Goal: Transaction & Acquisition: Download file/media

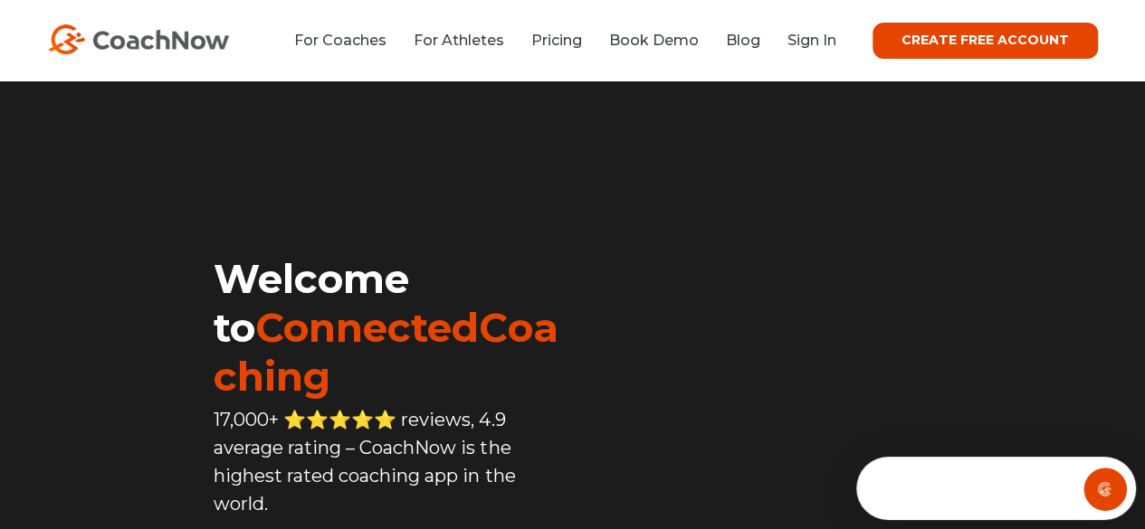
click at [860, 175] on video at bounding box center [808, 226] width 470 height 234
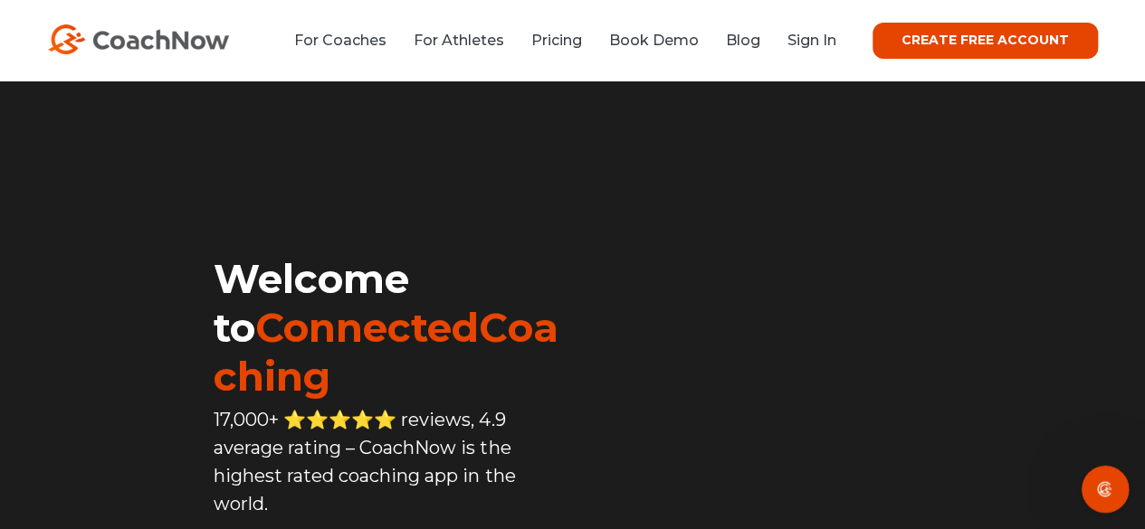
click at [1099, 484] on icon "Open Intercom Messenger" at bounding box center [1103, 487] width 30 height 30
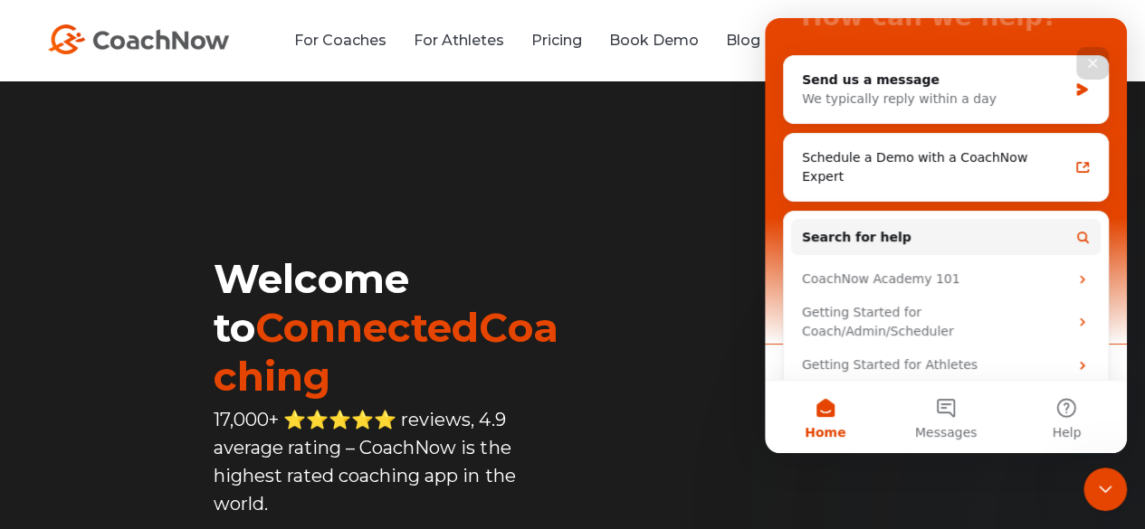
scroll to position [187, 0]
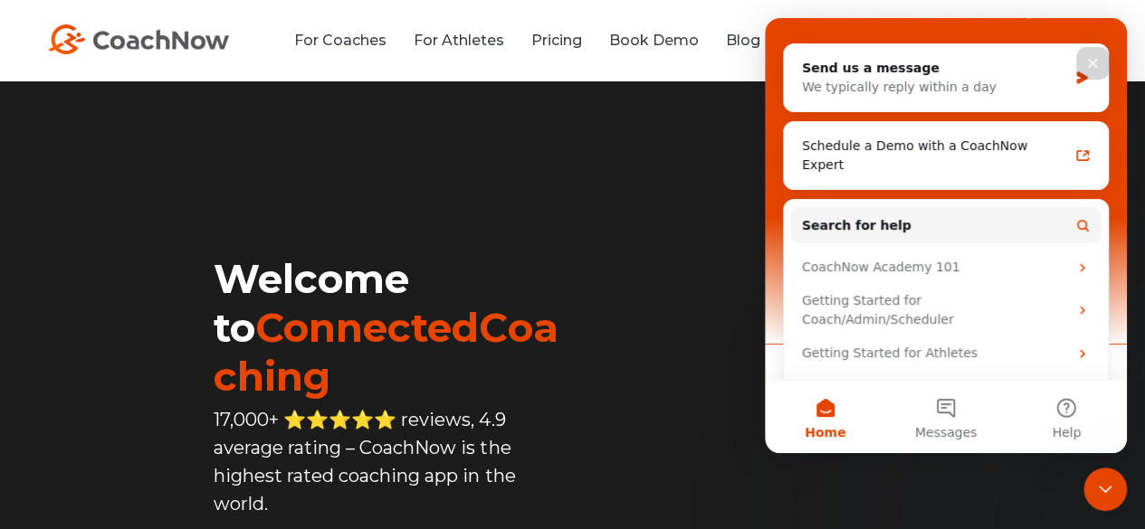
drag, startPoint x: 1118, startPoint y: 69, endPoint x: 1909, endPoint y: 205, distance: 802.7
click at [943, 417] on button "Messages" at bounding box center [945, 417] width 120 height 72
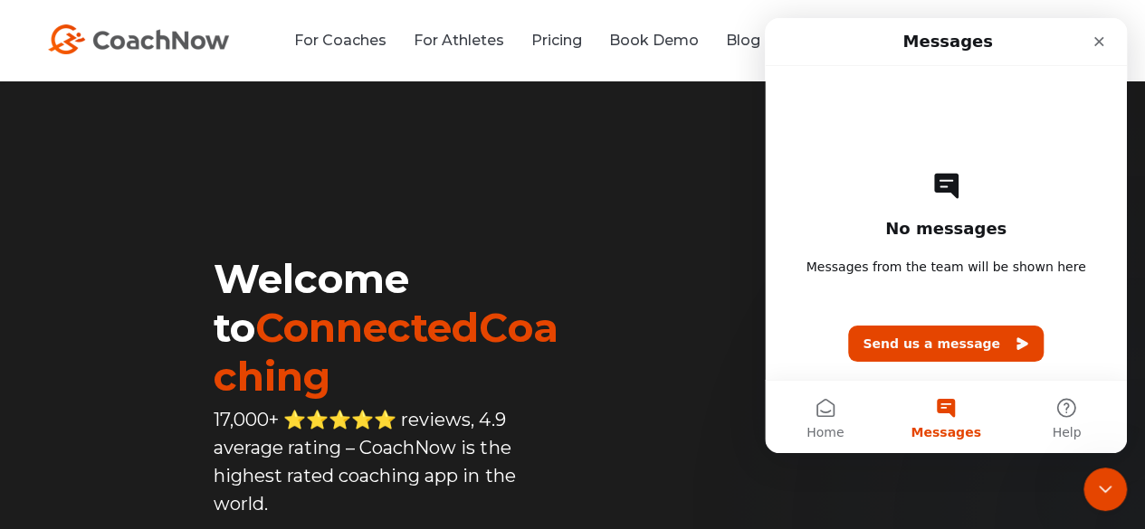
click at [529, 237] on div "Welcome to ConnectedCoaching 17,000+ ⭐️⭐️⭐️⭐️⭐️ reviews, 4.9 average rating – C…" at bounding box center [338, 412] width 470 height 606
click at [1100, 48] on icon "Close" at bounding box center [1098, 41] width 14 height 14
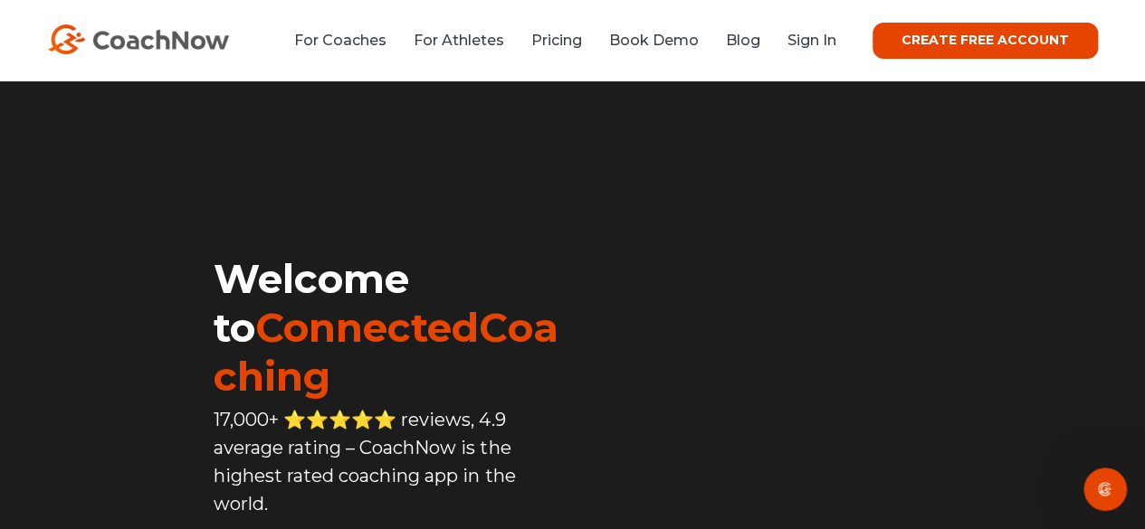
scroll to position [0, 0]
click at [623, 234] on video at bounding box center [808, 226] width 470 height 234
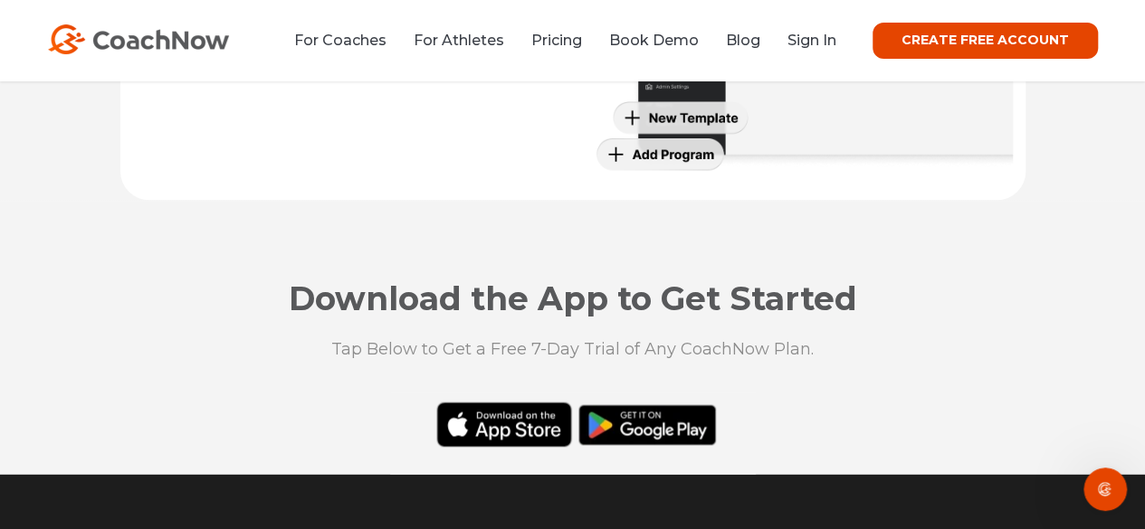
scroll to position [4768, 0]
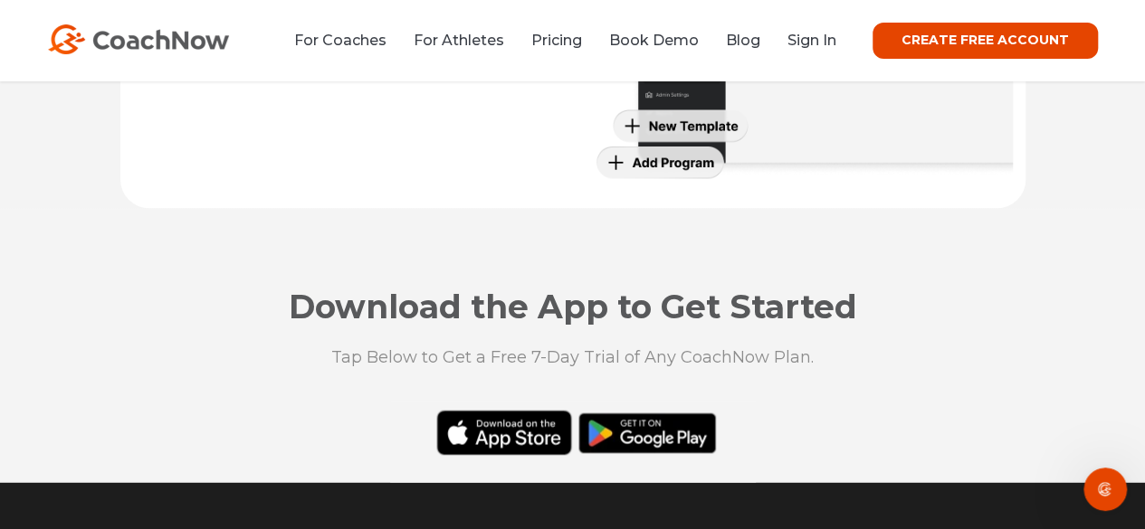
click at [381, 313] on span "Download the App to Get Started" at bounding box center [573, 307] width 568 height 40
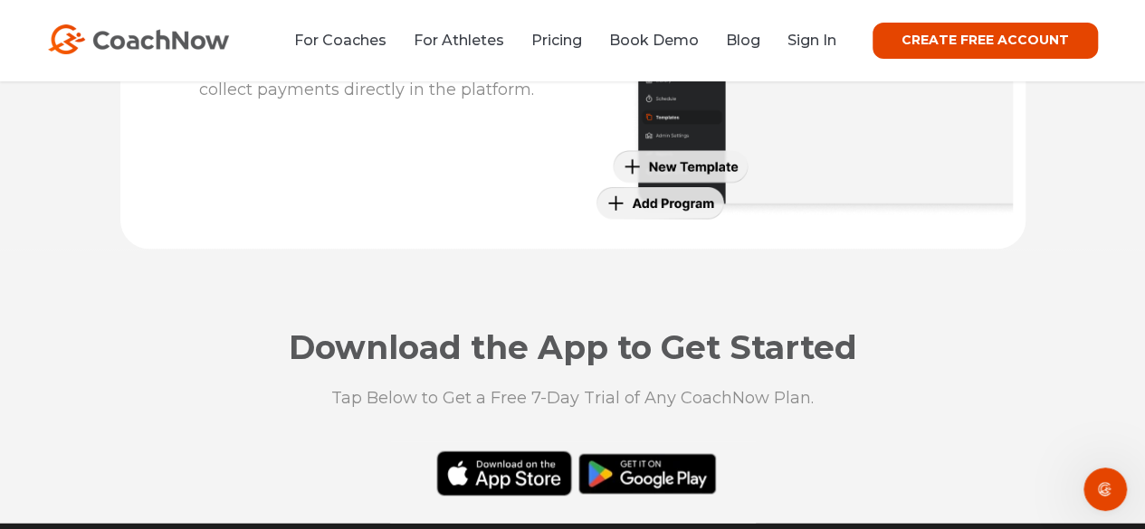
scroll to position [4774, 0]
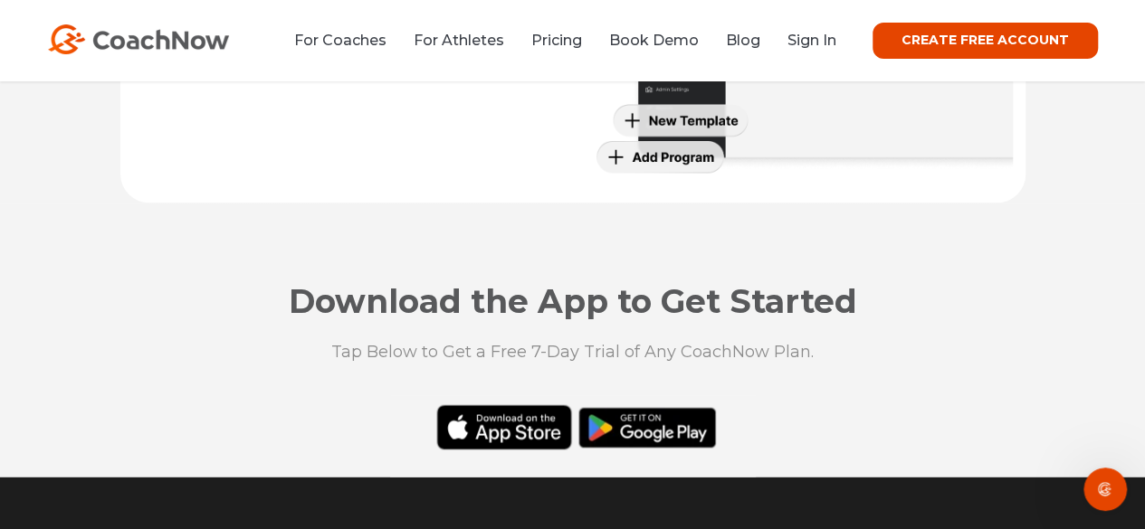
click at [317, 320] on span "Download the App to Get Started" at bounding box center [573, 301] width 568 height 40
click at [317, 319] on span "Download the App to Get Started" at bounding box center [573, 301] width 568 height 40
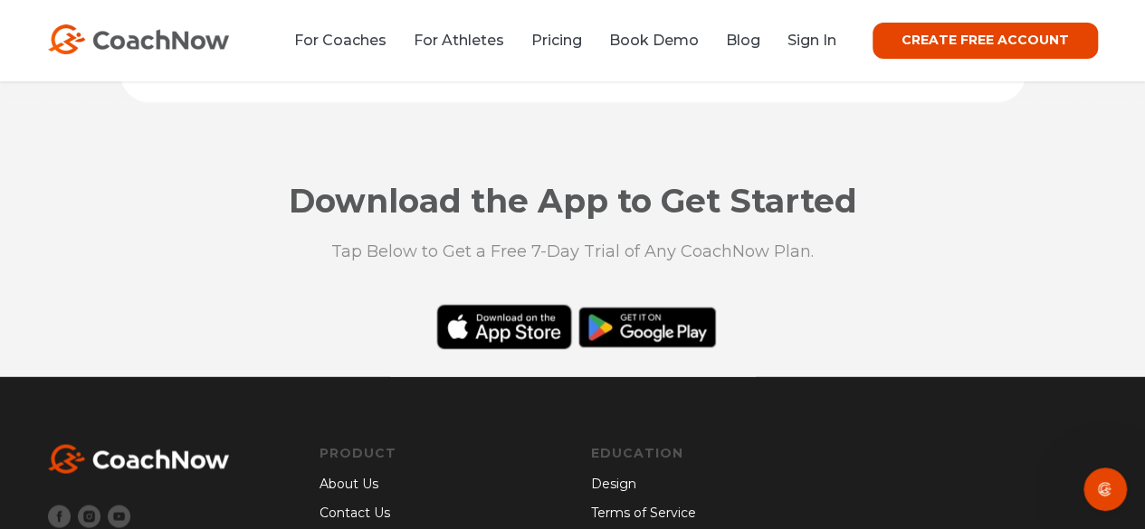
scroll to position [4891, 0]
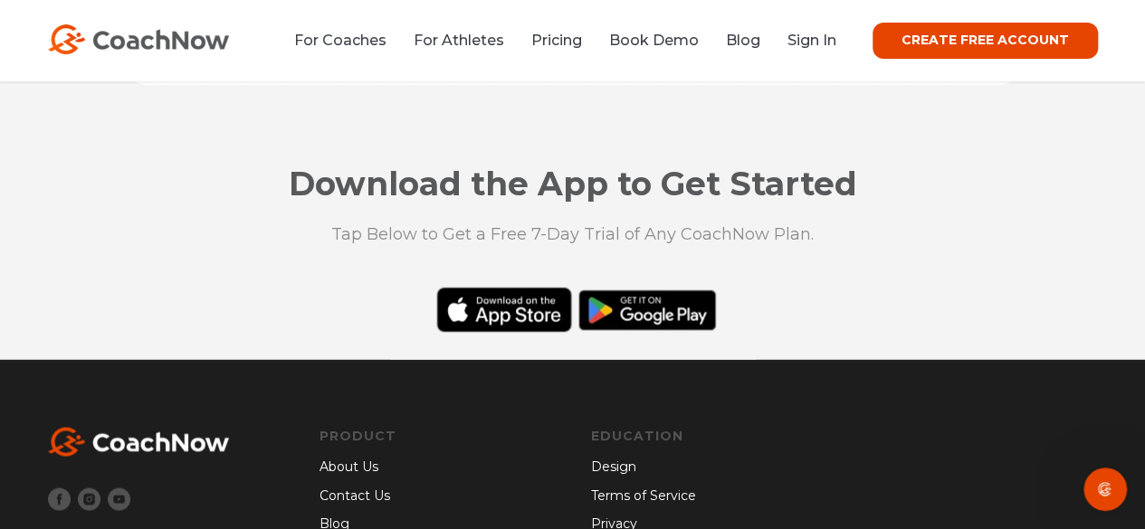
click at [320, 185] on span "Download the App to Get Started" at bounding box center [573, 184] width 568 height 40
click at [313, 210] on div "Download the App to Get Started Tap Below to Get a Free 7-Day Trial of Any Coac…" at bounding box center [572, 222] width 869 height 110
click at [189, 250] on div "Download the App to Get Started Tap Below to Get a Free 7-Day Trial of Any Coac…" at bounding box center [572, 222] width 869 height 110
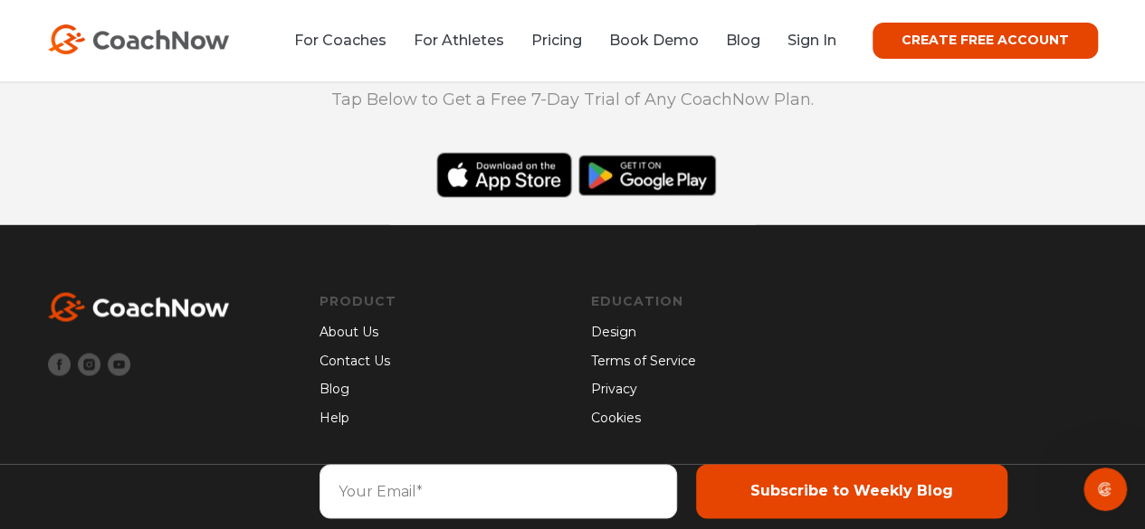
scroll to position [5071, 0]
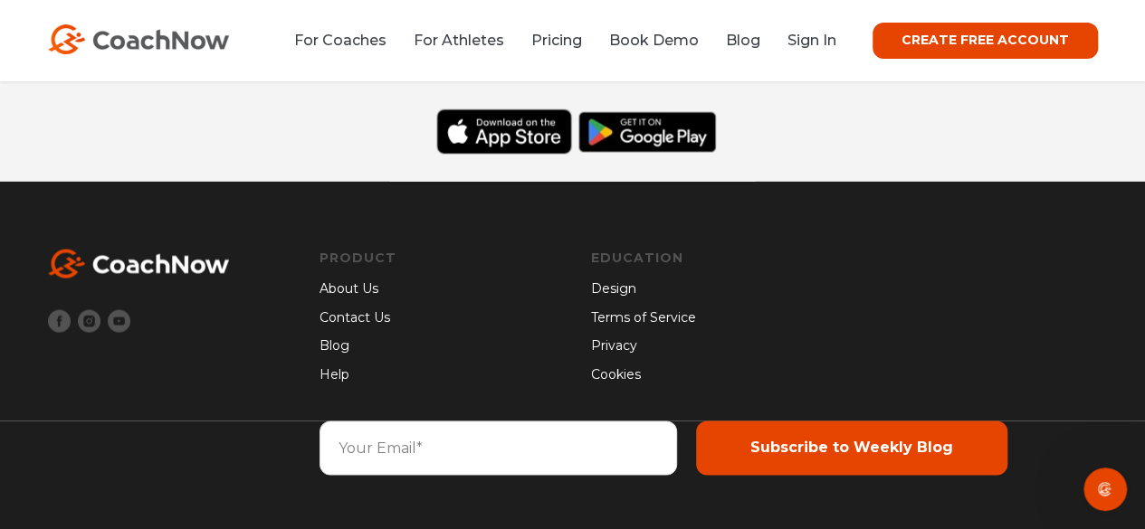
click at [148, 393] on div at bounding box center [165, 321] width 235 height 145
click at [158, 309] on div at bounding box center [165, 321] width 235 height 145
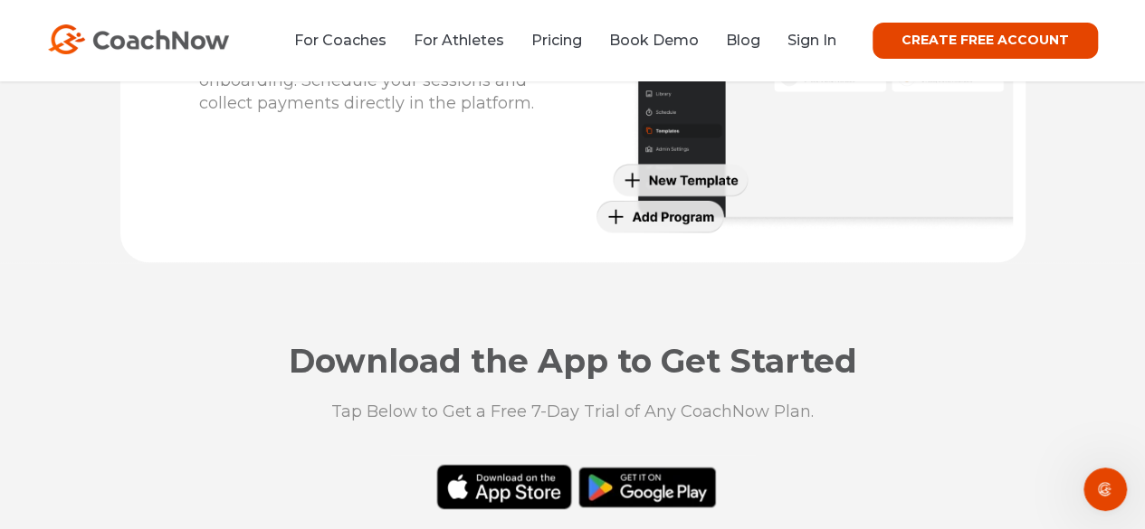
scroll to position [4710, 0]
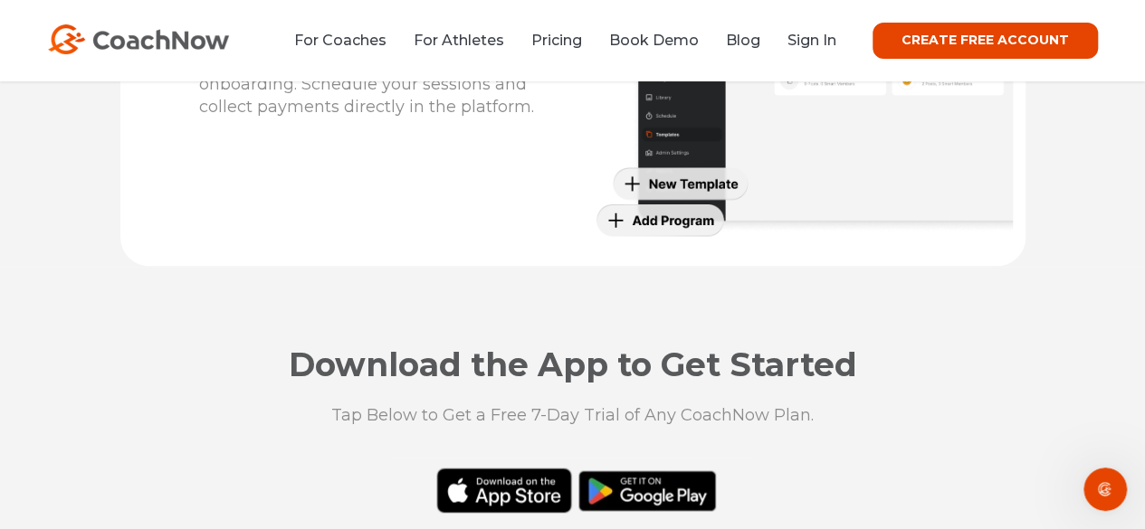
click at [320, 369] on span "Download the App to Get Started" at bounding box center [573, 365] width 568 height 40
click at [361, 340] on div at bounding box center [572, 363] width 1145 height 192
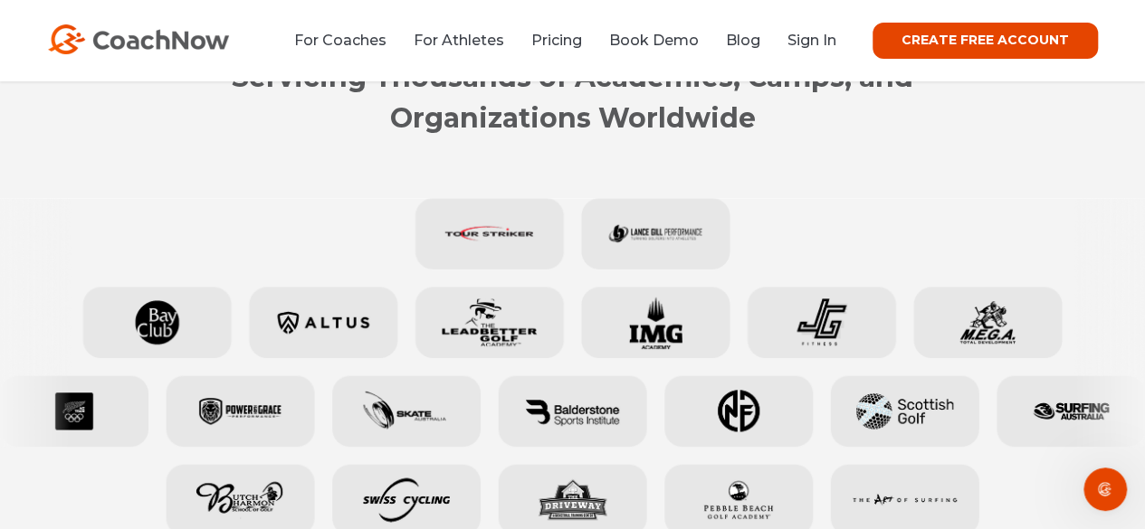
scroll to position [733, 0]
